Goal: Check status: Check status

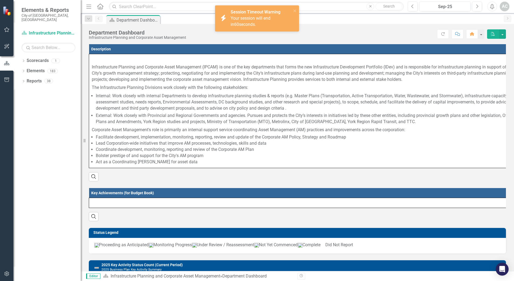
scroll to position [608, 0]
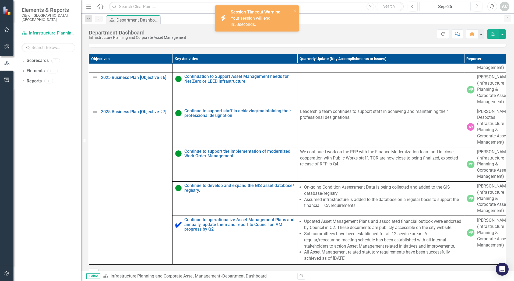
click at [448, 5] on div "Sep-25" at bounding box center [445, 6] width 48 height 6
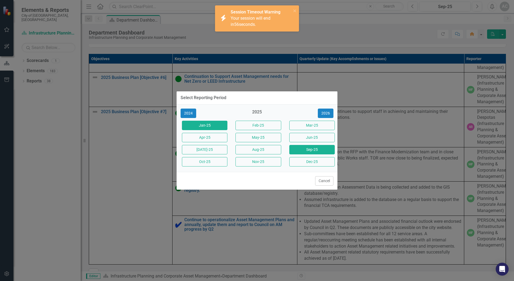
click at [207, 127] on button "Jan-25" at bounding box center [204, 125] width 45 height 9
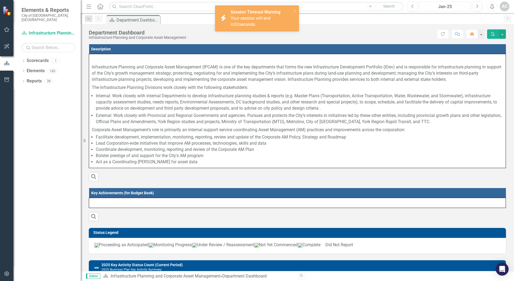
click at [457, 7] on div "Jan-25" at bounding box center [445, 6] width 48 height 6
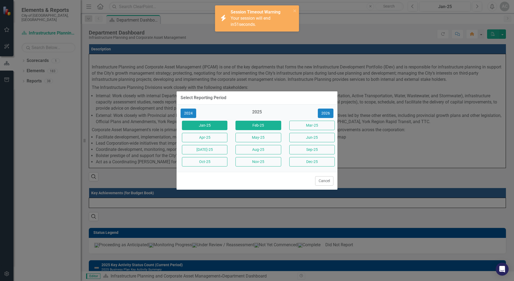
click at [271, 127] on button "Feb-25" at bounding box center [258, 125] width 45 height 9
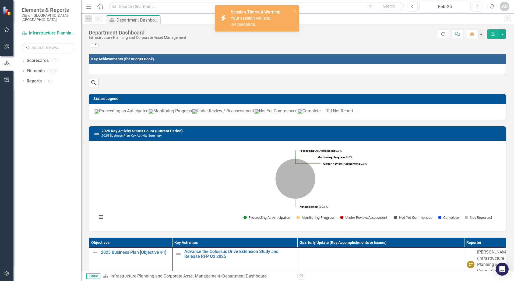
scroll to position [116, 0]
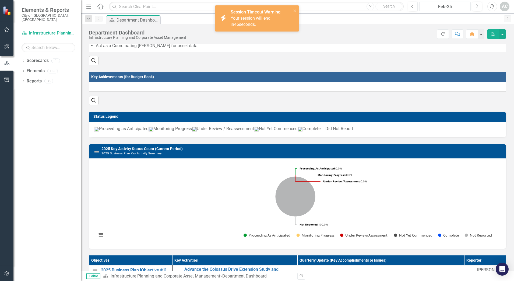
click at [434, 9] on div "Feb-25" at bounding box center [445, 6] width 48 height 6
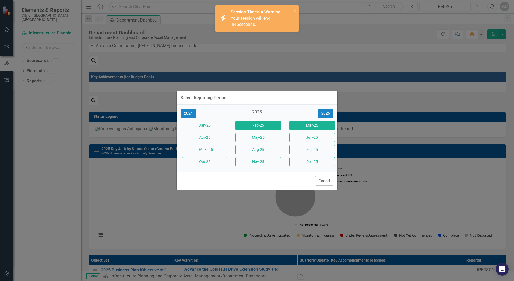
click at [326, 124] on button "Mar-25" at bounding box center [311, 125] width 45 height 9
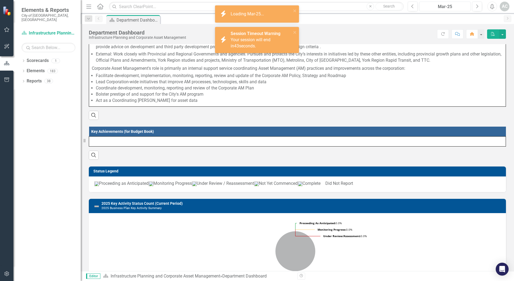
scroll to position [135, 0]
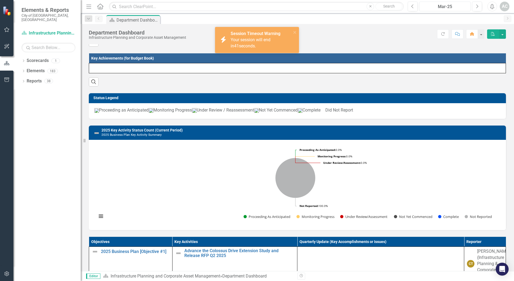
click at [458, 3] on button "Mar-25" at bounding box center [444, 7] width 51 height 10
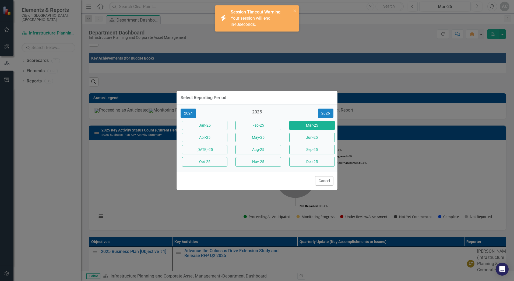
click at [218, 142] on button "Apr-25" at bounding box center [204, 137] width 45 height 9
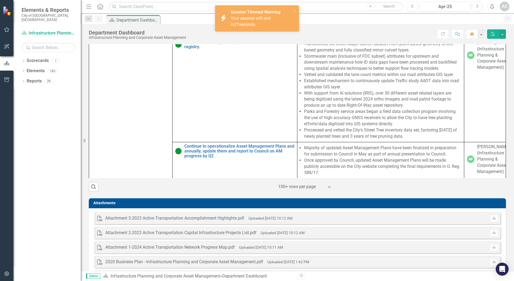
scroll to position [437, 0]
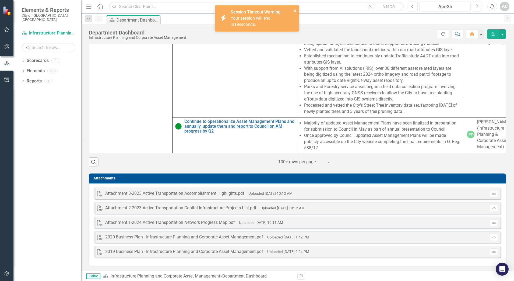
click at [296, 11] on icon "close" at bounding box center [295, 11] width 4 height 4
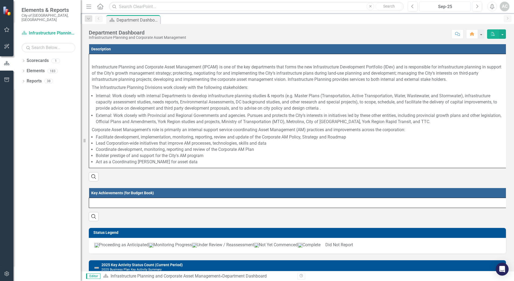
click at [465, 5] on div "Sep-25" at bounding box center [445, 6] width 48 height 6
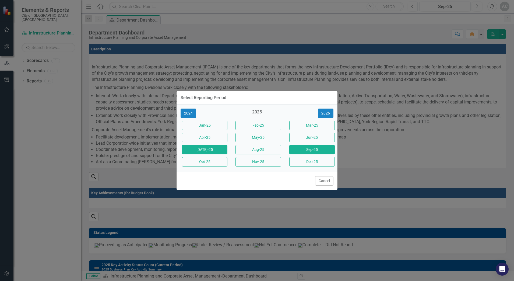
click at [220, 152] on button "[DATE]-25" at bounding box center [204, 149] width 45 height 9
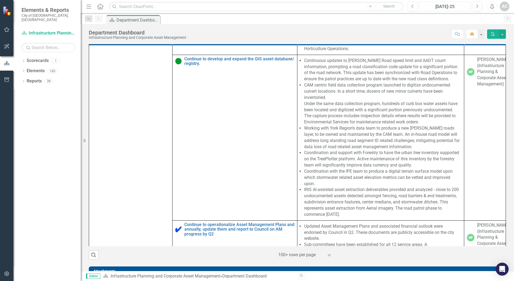
scroll to position [673, 0]
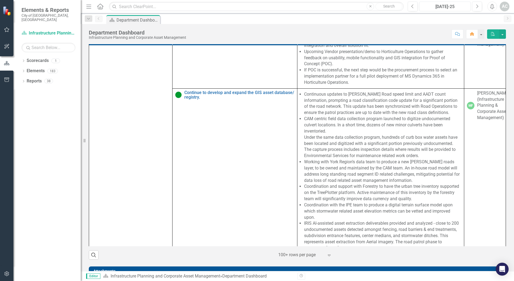
click at [457, 10] on button "[DATE]-25" at bounding box center [444, 7] width 51 height 10
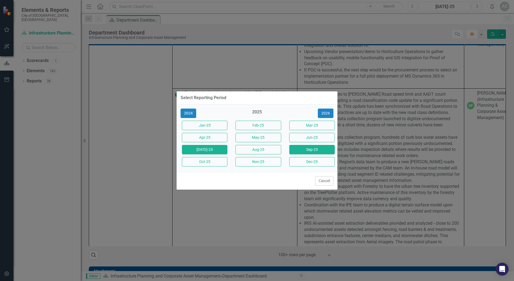
click at [303, 152] on button "Sep-25" at bounding box center [311, 149] width 45 height 9
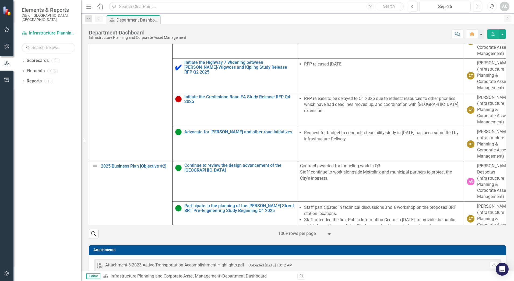
scroll to position [369, 0]
